Goal: Task Accomplishment & Management: Manage account settings

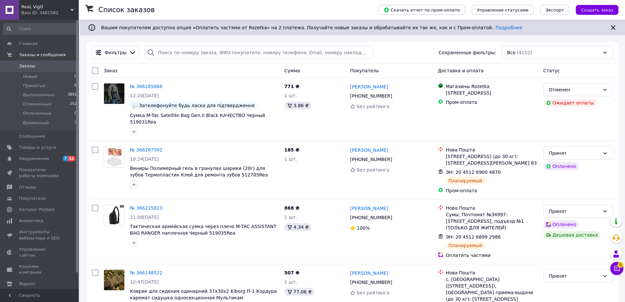
click at [55, 3] on div "ReaL VigO Ваш ID: 3481582" at bounding box center [49, 10] width 60 height 20
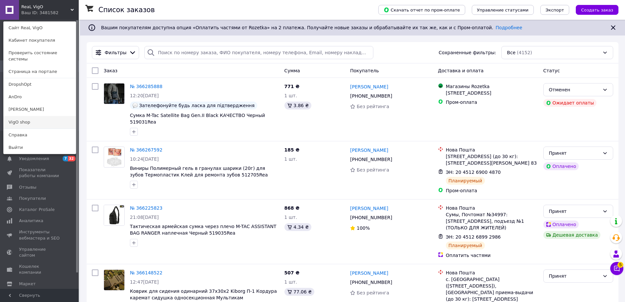
click at [39, 116] on link "VigO shop" at bounding box center [40, 122] width 72 height 12
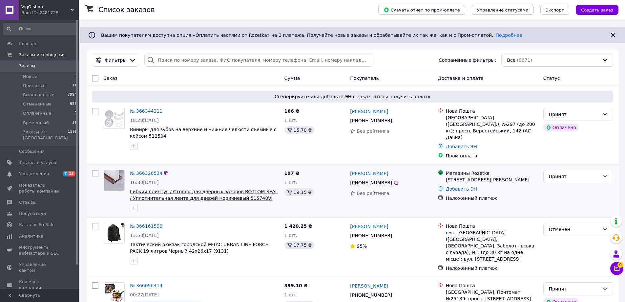
scroll to position [66, 0]
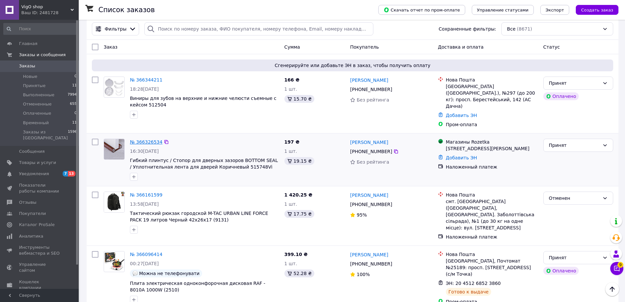
click at [132, 139] on link "№ 366326534" at bounding box center [146, 141] width 32 height 5
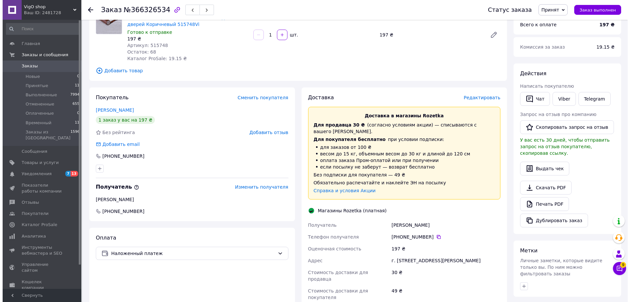
scroll to position [66, 0]
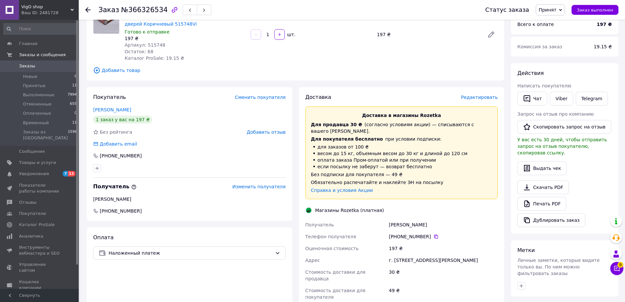
click at [470, 98] on span "Редактировать" at bounding box center [479, 97] width 37 height 5
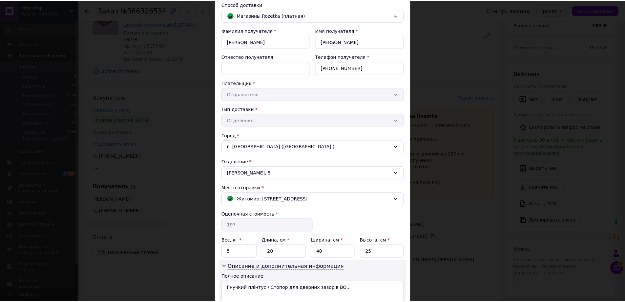
scroll to position [105, 0]
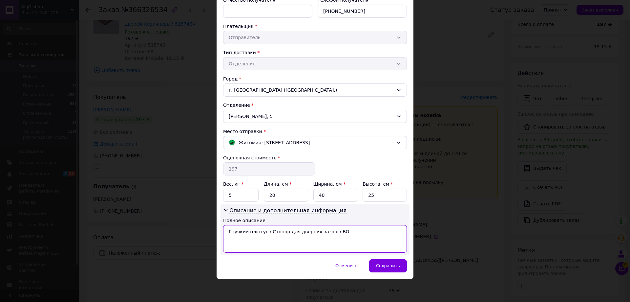
drag, startPoint x: 262, startPoint y: 232, endPoint x: 334, endPoint y: 230, distance: 72.6
click at [334, 230] on textarea "Гнучкий плінтус / Стопор для дверних зазорів BO..." at bounding box center [315, 239] width 184 height 28
type textarea "Гнучкий плінтус коричневий"
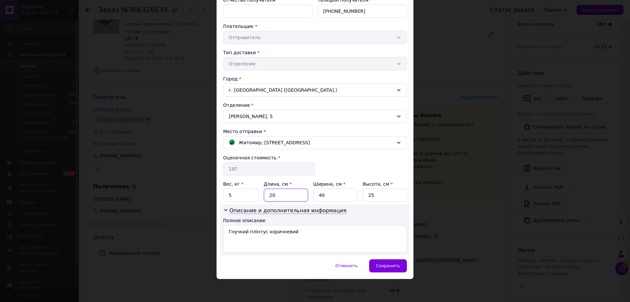
click at [289, 197] on input "20" at bounding box center [286, 194] width 44 height 13
type input "31"
type input "18"
type input "4"
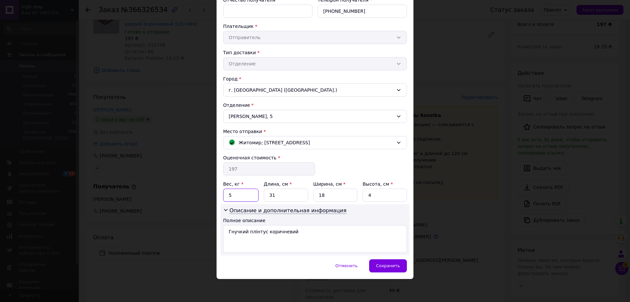
drag, startPoint x: 231, startPoint y: 195, endPoint x: 227, endPoint y: 196, distance: 4.7
click at [227, 196] on input "5" at bounding box center [240, 194] width 35 height 13
type input "0.3"
click at [376, 260] on div "Сохранить" at bounding box center [388, 265] width 38 height 13
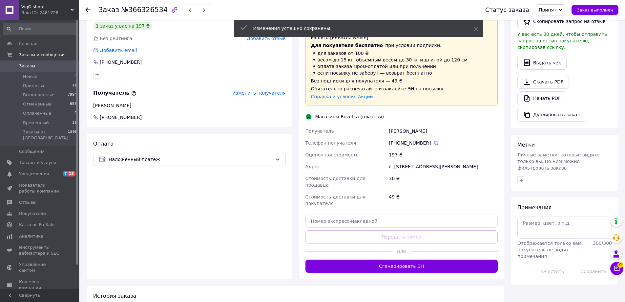
scroll to position [207, 0]
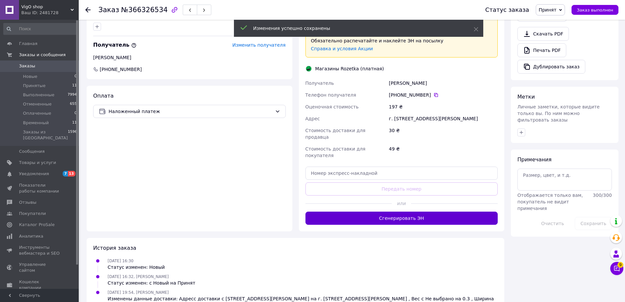
click at [332, 211] on button "Сгенерировать ЭН" at bounding box center [402, 217] width 193 height 13
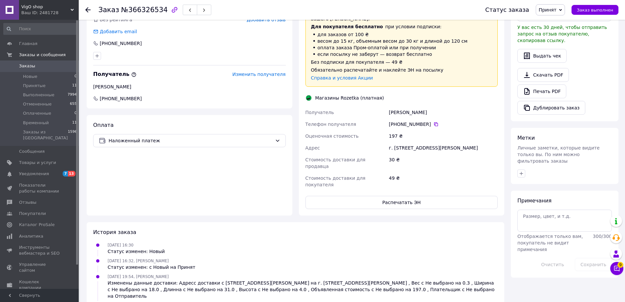
scroll to position [190, 0]
